Goal: Task Accomplishment & Management: Use online tool/utility

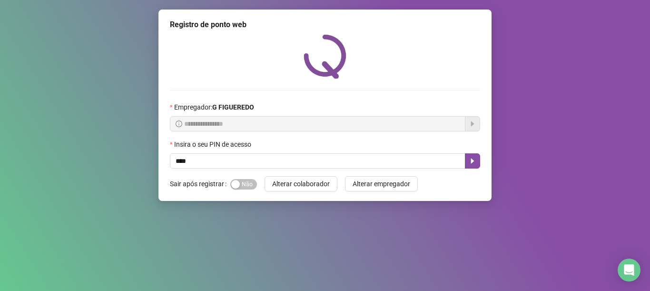
type input "*****"
click at [471, 158] on icon "caret-right" at bounding box center [473, 161] width 8 height 8
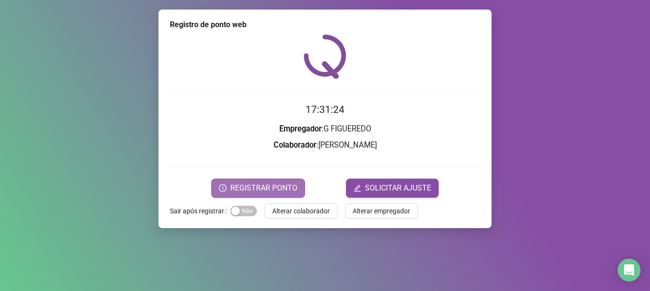
click at [285, 187] on span "REGISTRAR PONTO" at bounding box center [263, 187] width 67 height 11
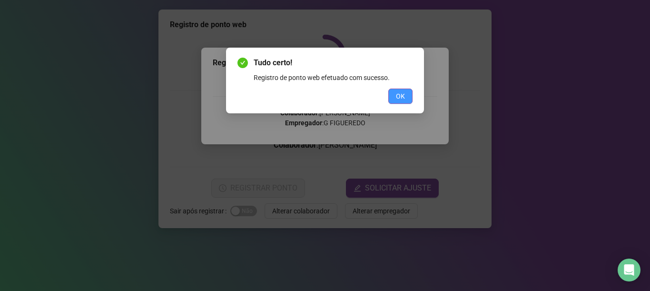
click at [409, 100] on button "OK" at bounding box center [400, 96] width 24 height 15
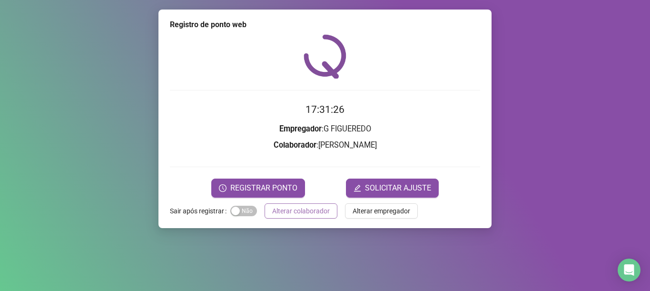
click at [308, 207] on span "Alterar colaborador" at bounding box center [301, 211] width 58 height 10
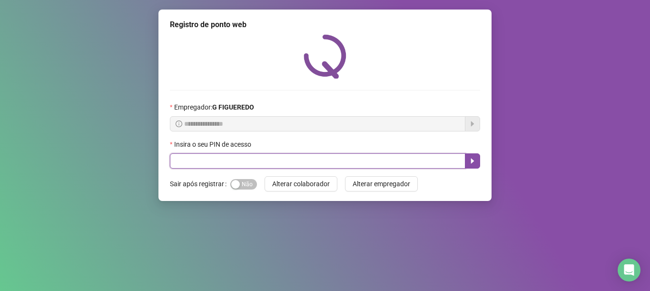
click at [221, 160] on input "text" at bounding box center [318, 160] width 296 height 15
type input "*****"
click at [467, 154] on button "button" at bounding box center [472, 160] width 15 height 15
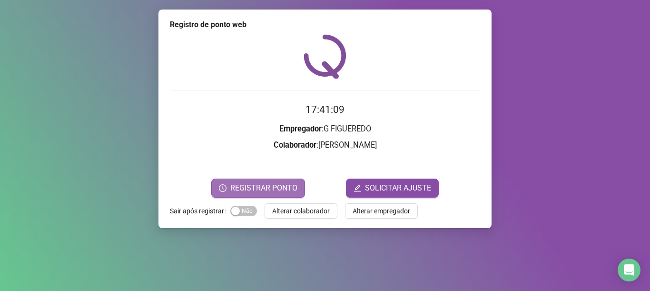
click at [254, 183] on span "REGISTRAR PONTO" at bounding box center [263, 187] width 67 height 11
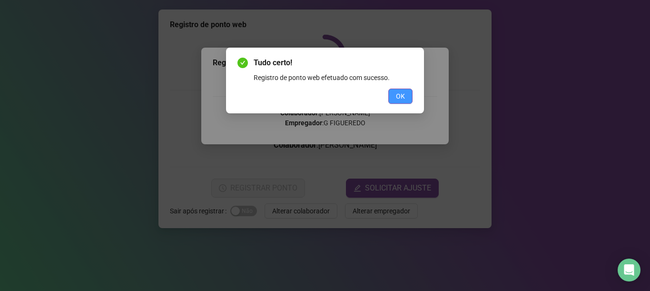
click at [398, 100] on span "OK" at bounding box center [400, 96] width 9 height 10
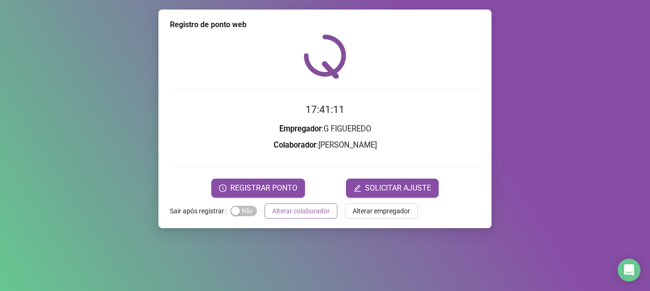
click at [305, 210] on span "Alterar colaborador" at bounding box center [301, 211] width 58 height 10
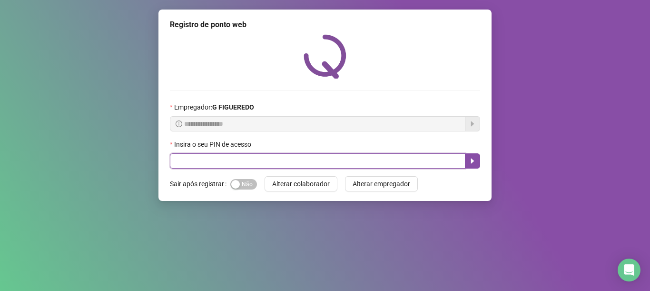
click at [255, 165] on input "text" at bounding box center [318, 160] width 296 height 15
type input "*****"
click at [471, 156] on button "button" at bounding box center [472, 160] width 15 height 15
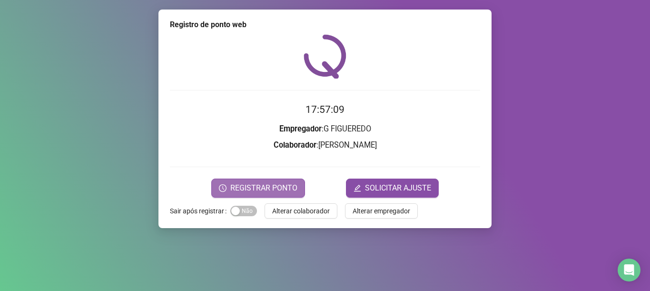
click at [291, 184] on span "REGISTRAR PONTO" at bounding box center [263, 187] width 67 height 11
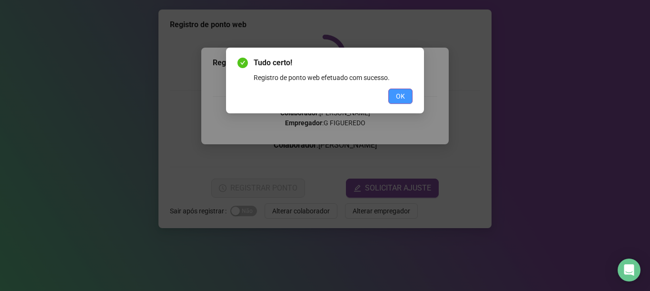
click at [396, 96] on button "OK" at bounding box center [400, 96] width 24 height 15
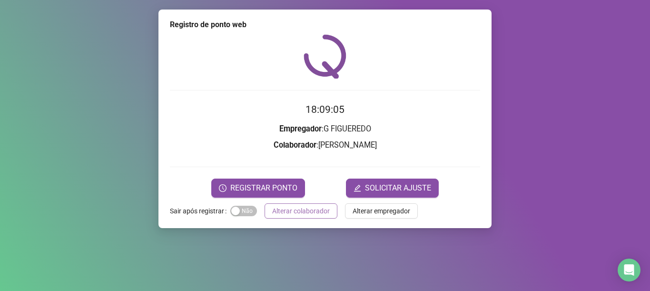
click at [296, 213] on span "Alterar colaborador" at bounding box center [301, 211] width 58 height 10
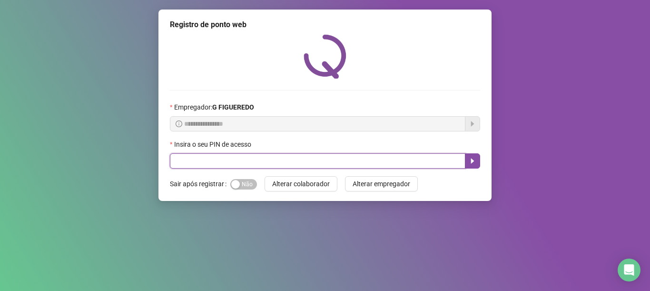
click at [301, 159] on input "text" at bounding box center [318, 160] width 296 height 15
type input "*****"
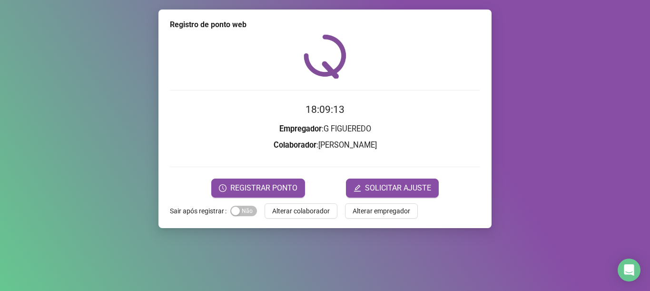
click at [268, 198] on div "Registro de ponto web 18:09:13 Empregador : G FIGUEREDO Colaborador : [PERSON_N…" at bounding box center [325, 119] width 333 height 219
click at [270, 191] on span "REGISTRAR PONTO" at bounding box center [263, 187] width 67 height 11
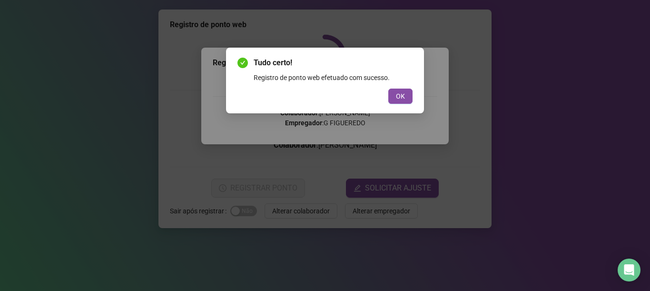
click at [398, 100] on span "OK" at bounding box center [400, 96] width 9 height 10
